Goal: Check status: Check status

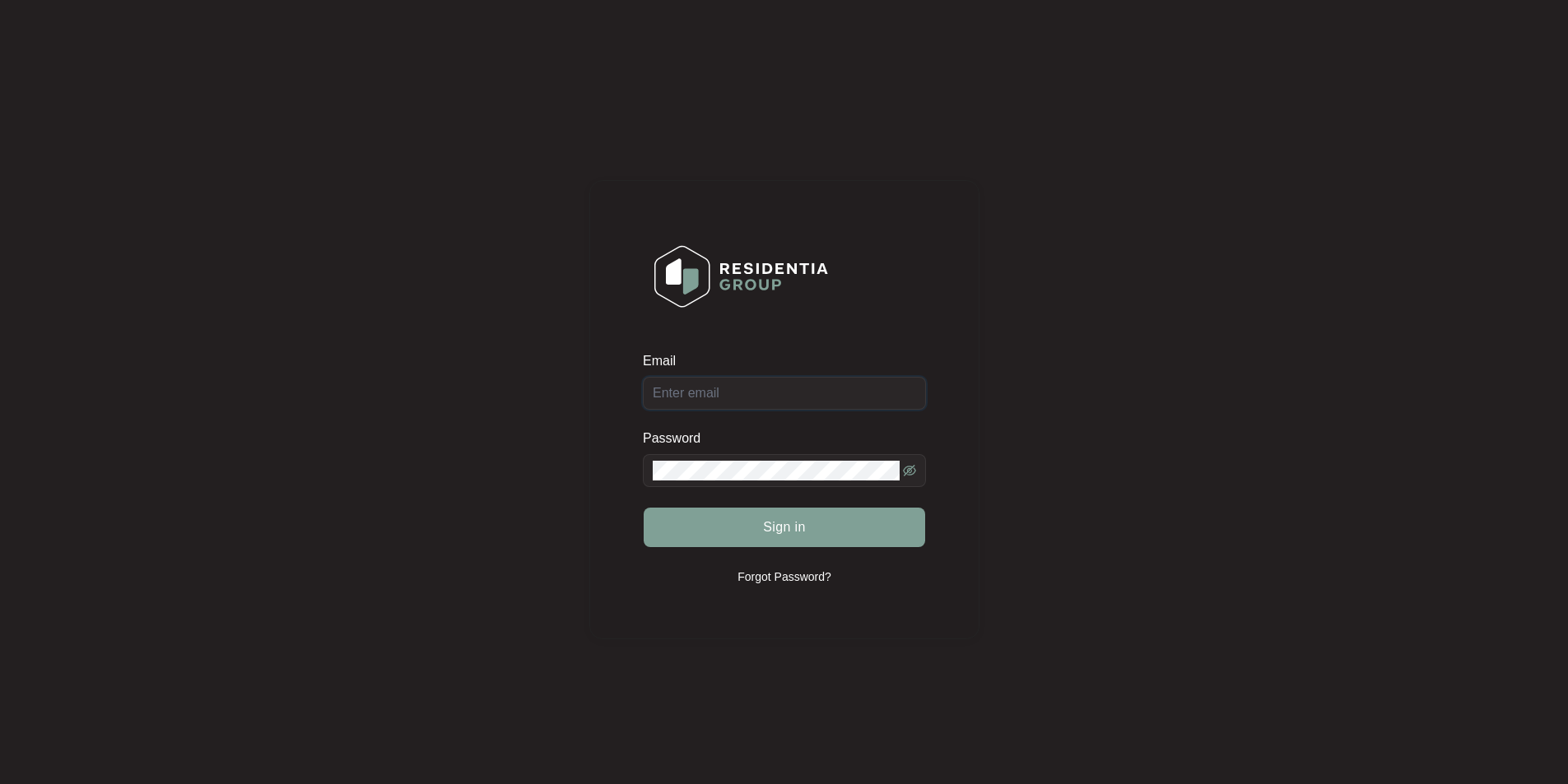
type input "[EMAIL_ADDRESS][DOMAIN_NAME]"
click at [802, 535] on div "Sign in" at bounding box center [784, 527] width 283 height 41
click at [804, 534] on span "Sign in" at bounding box center [784, 527] width 43 height 20
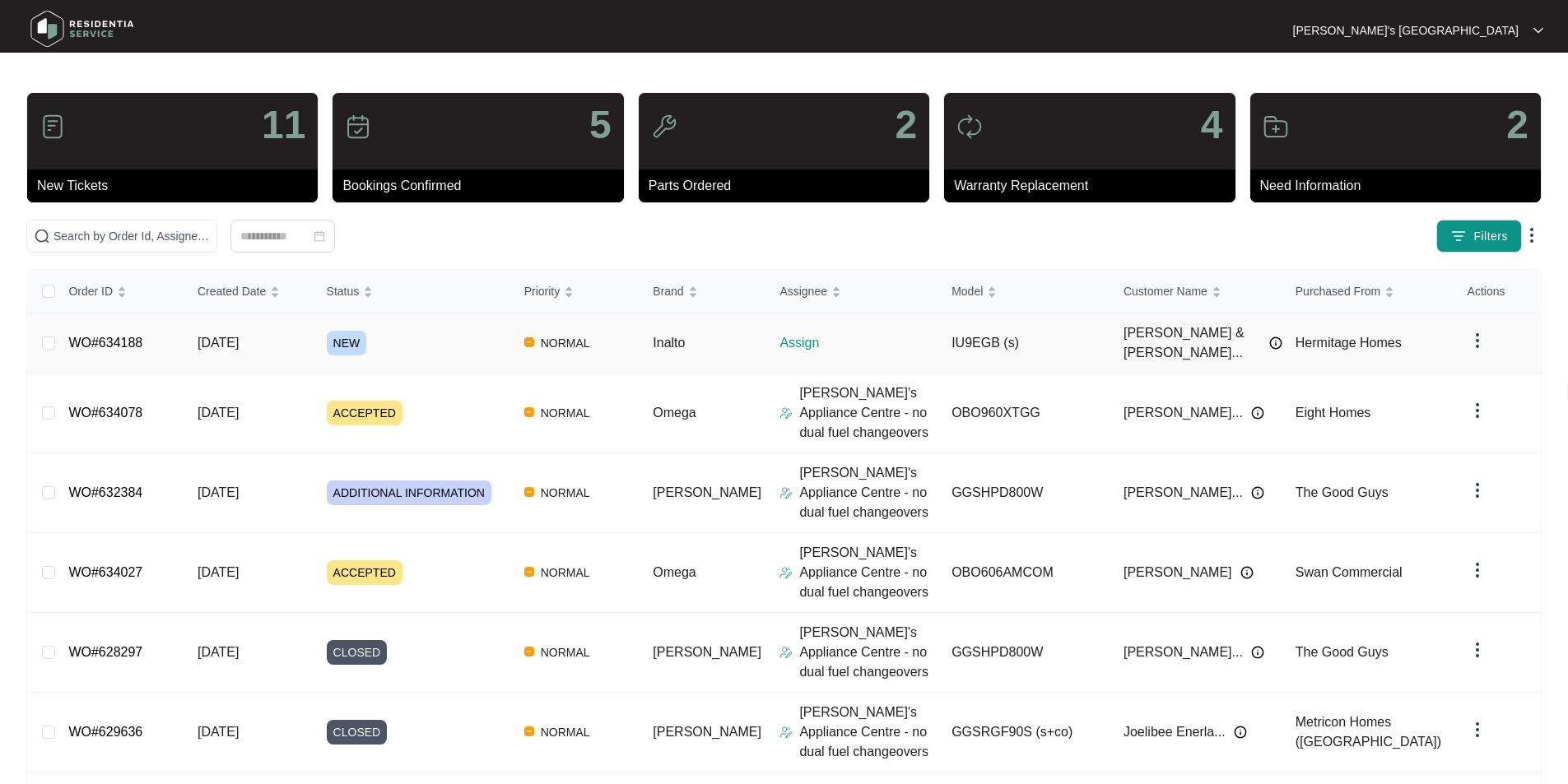
click at [95, 335] on link "WO#634188" at bounding box center [105, 342] width 74 height 14
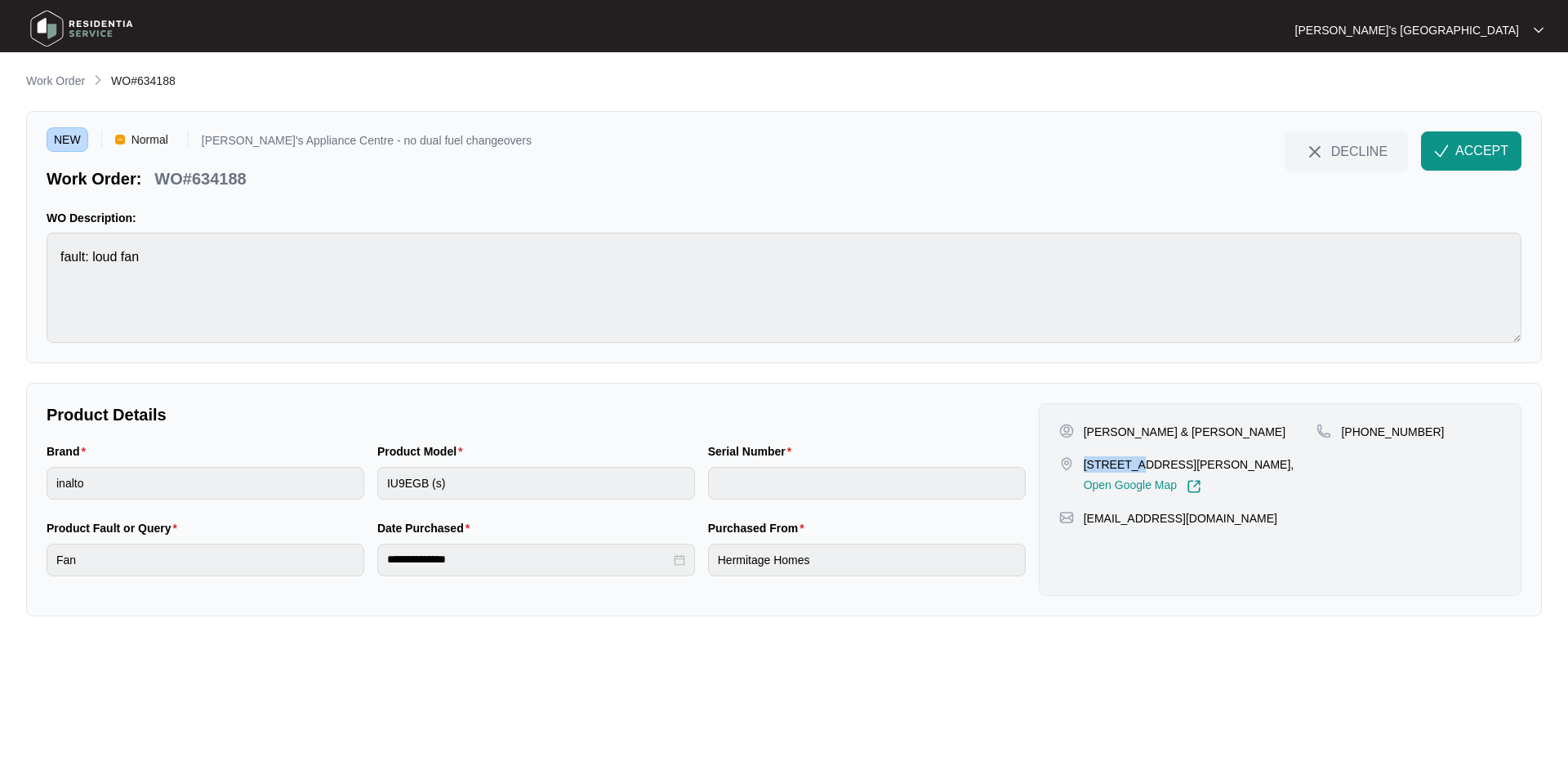
drag, startPoint x: 1084, startPoint y: 463, endPoint x: 1134, endPoint y: 463, distance: 50.0
click at [1134, 463] on p "[STREET_ADDRESS][PERSON_NAME]," at bounding box center [1189, 465] width 210 height 17
copy p "34 Canary"
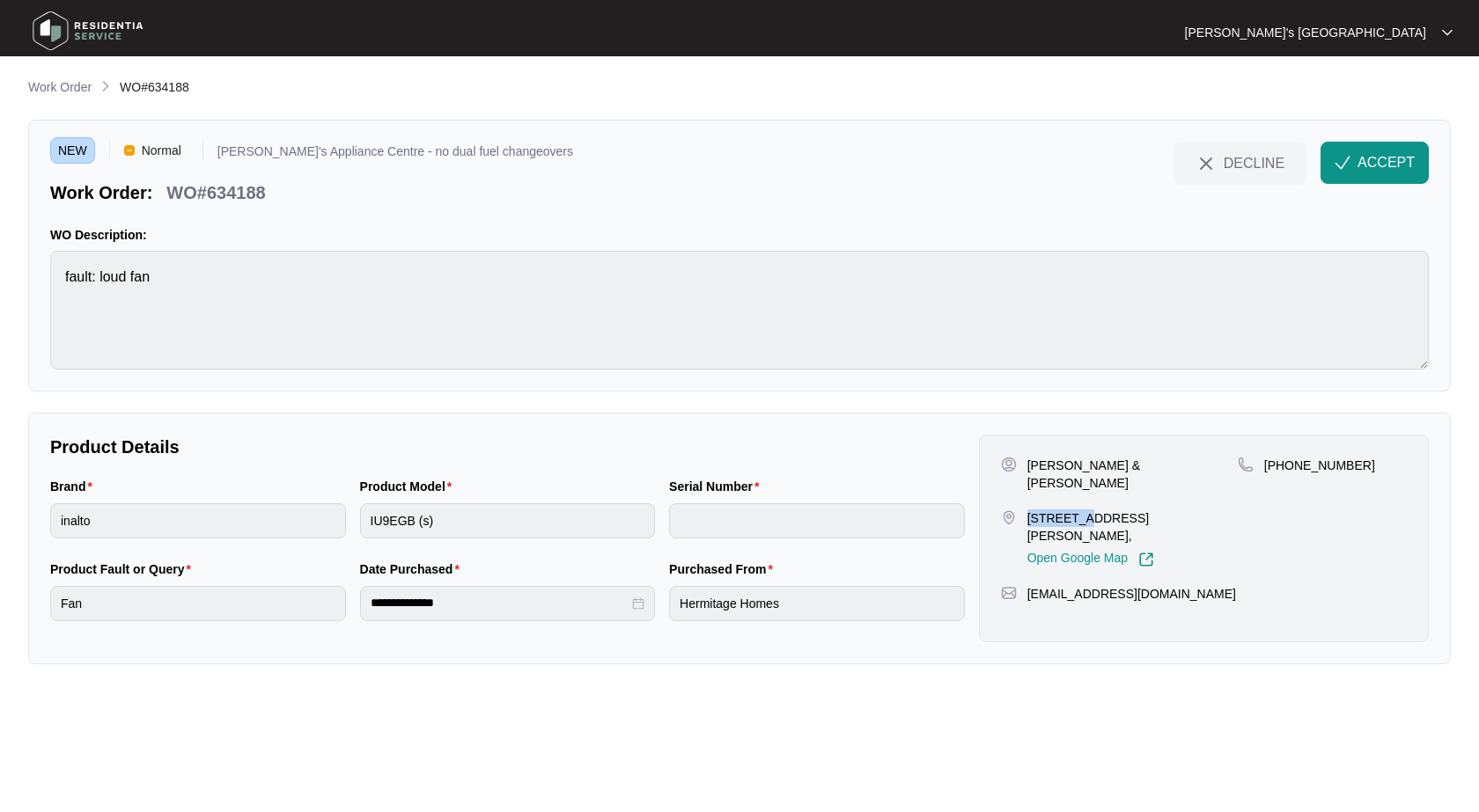
click at [1065, 468] on p "[PERSON_NAME] & [PERSON_NAME]" at bounding box center [1132, 474] width 211 height 35
copy p "[PERSON_NAME] & [PERSON_NAME]"
click at [1321, 460] on p "[PHONE_NUMBER]" at bounding box center [1320, 466] width 111 height 18
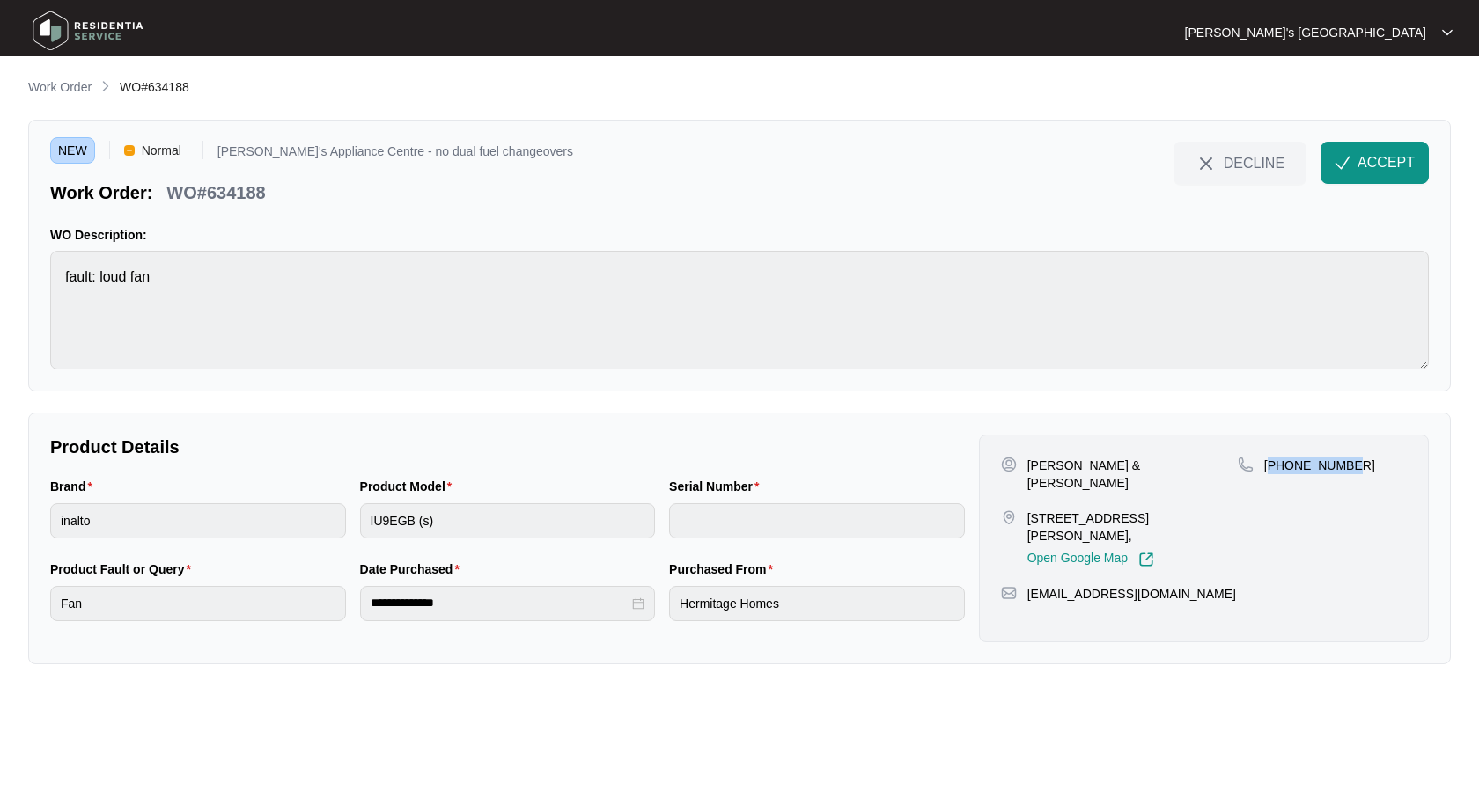
click at [1321, 460] on p "[PHONE_NUMBER]" at bounding box center [1320, 466] width 111 height 18
copy p "61432543477"
drag, startPoint x: 1028, startPoint y: 501, endPoint x: 1104, endPoint y: 500, distance: 76.0
click at [1104, 510] on p "[STREET_ADDRESS][PERSON_NAME]," at bounding box center [1132, 527] width 211 height 35
copy p "34 Canary Dri"
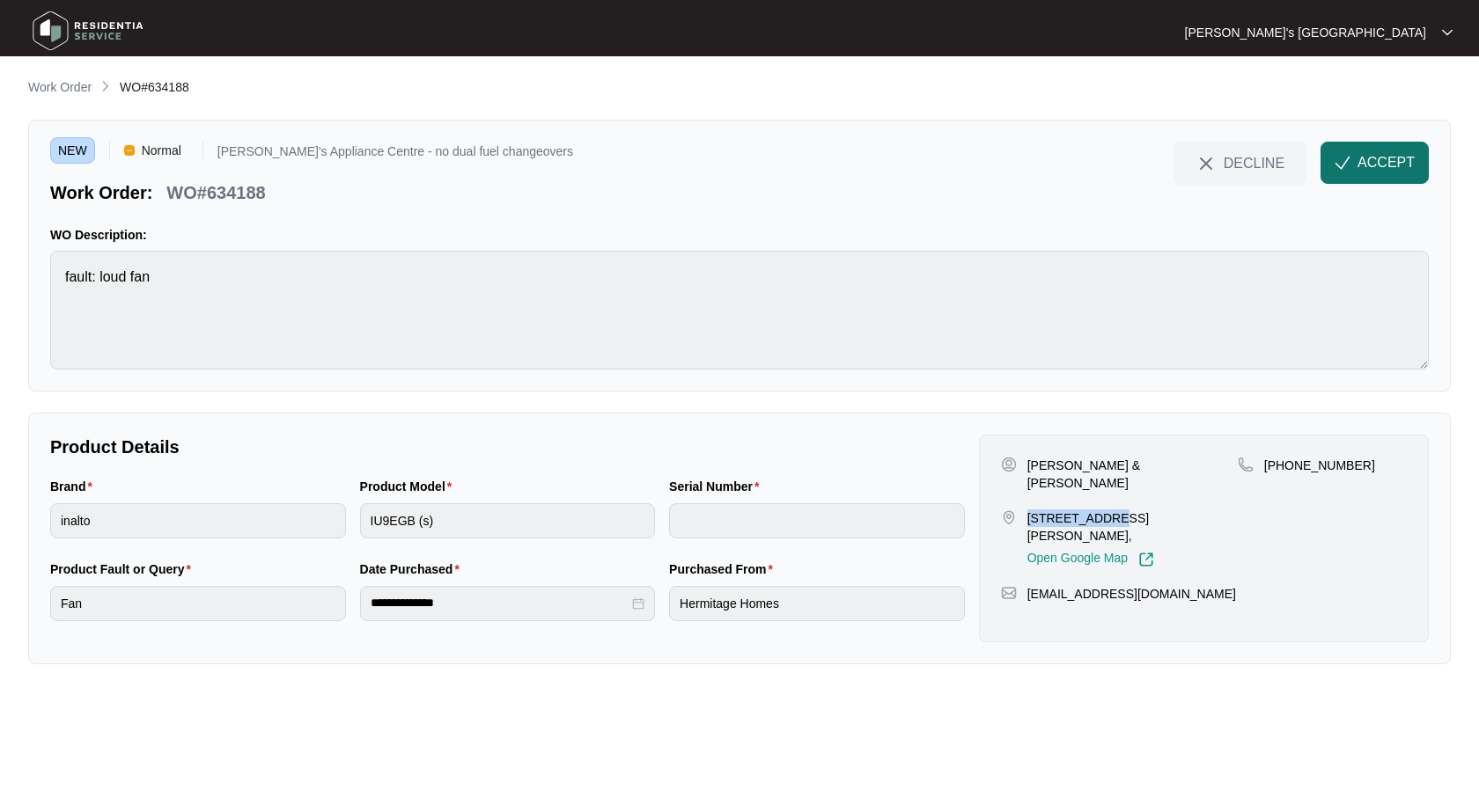
click at [1385, 179] on button "ACCEPT" at bounding box center [1374, 163] width 108 height 43
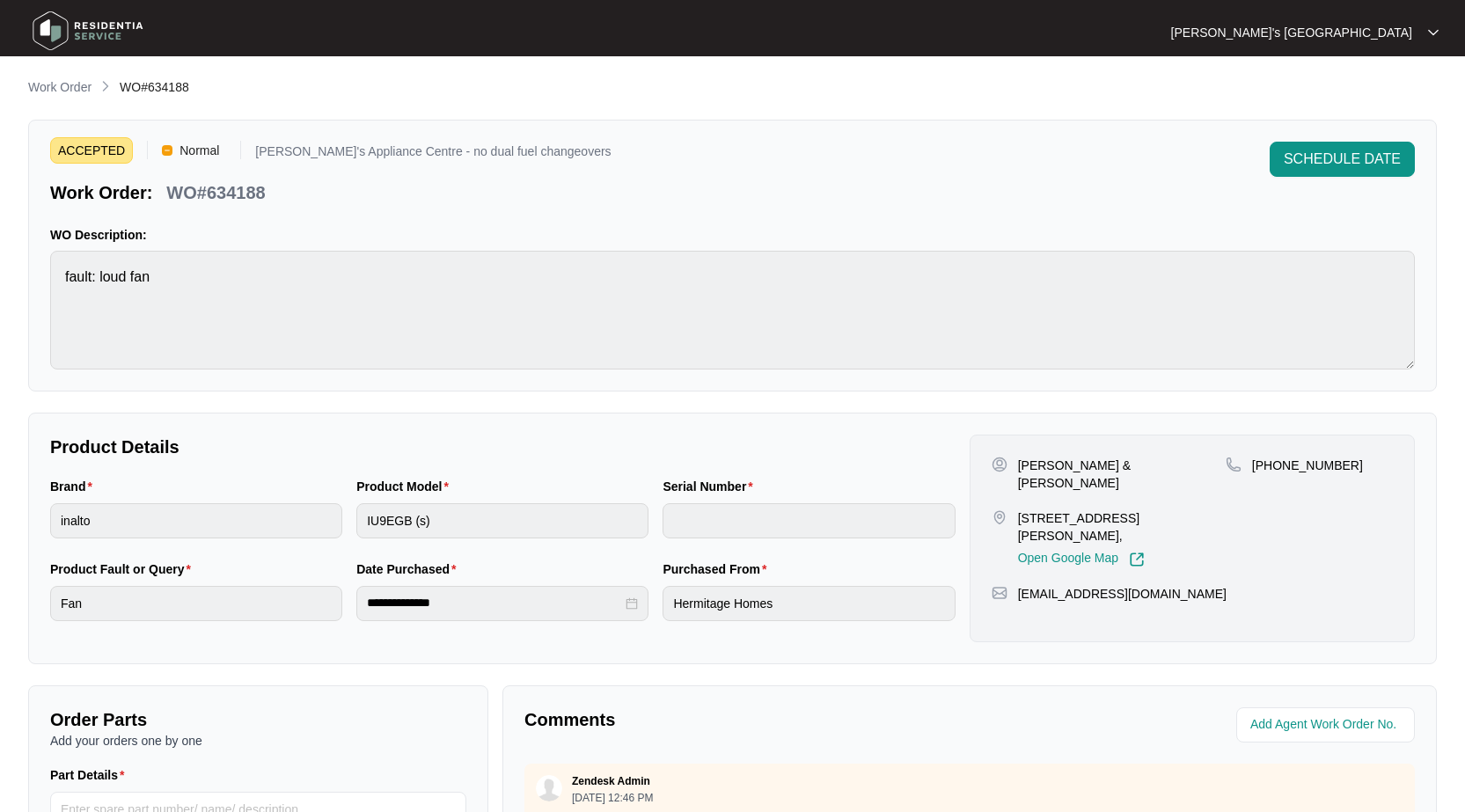
click at [238, 190] on p "WO#634188" at bounding box center [215, 193] width 98 height 25
copy p "634188"
